Goal: Information Seeking & Learning: Find contact information

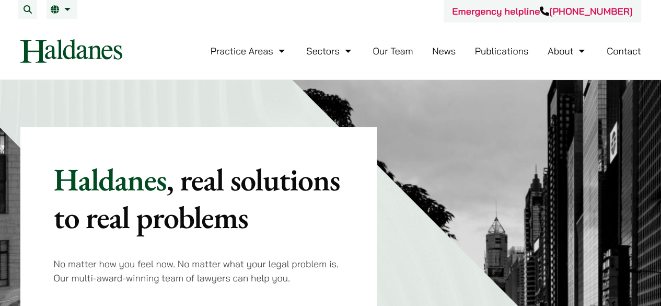
click at [393, 54] on link "Our Team" at bounding box center [393, 51] width 40 height 12
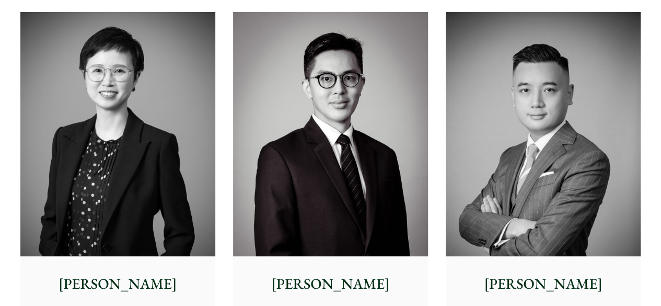
scroll to position [2091, 0]
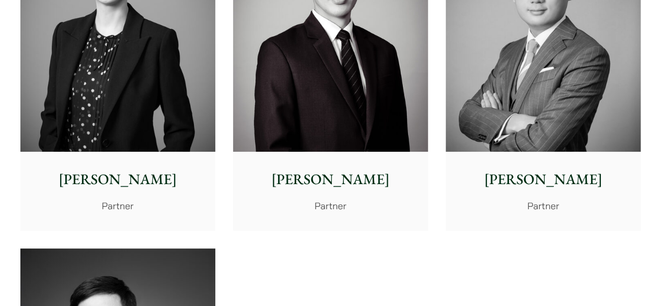
click at [534, 160] on div "Timothy Wan Partner" at bounding box center [543, 191] width 195 height 78
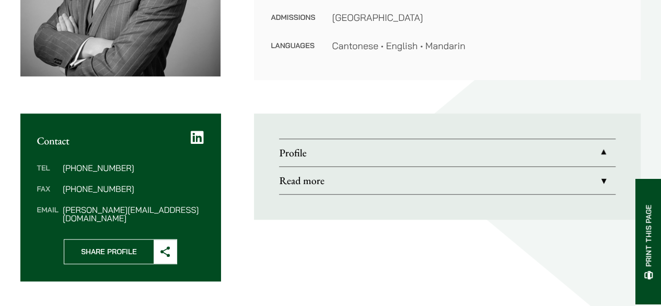
scroll to position [371, 0]
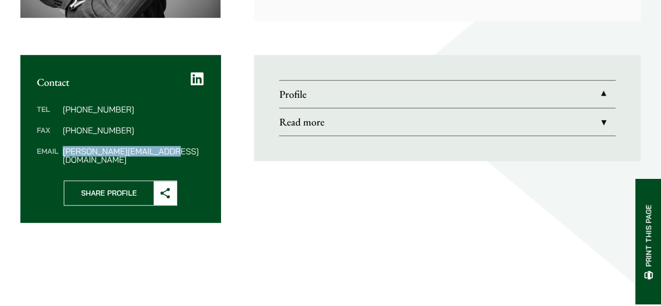
drag, startPoint x: 182, startPoint y: 124, endPoint x: 62, endPoint y: 128, distance: 119.8
click at [63, 147] on dd "timothy.wan@haldanes.com" at bounding box center [133, 155] width 141 height 17
copy dd "timothy.wan@haldanes.com"
